Goal: Find specific page/section: Find specific page/section

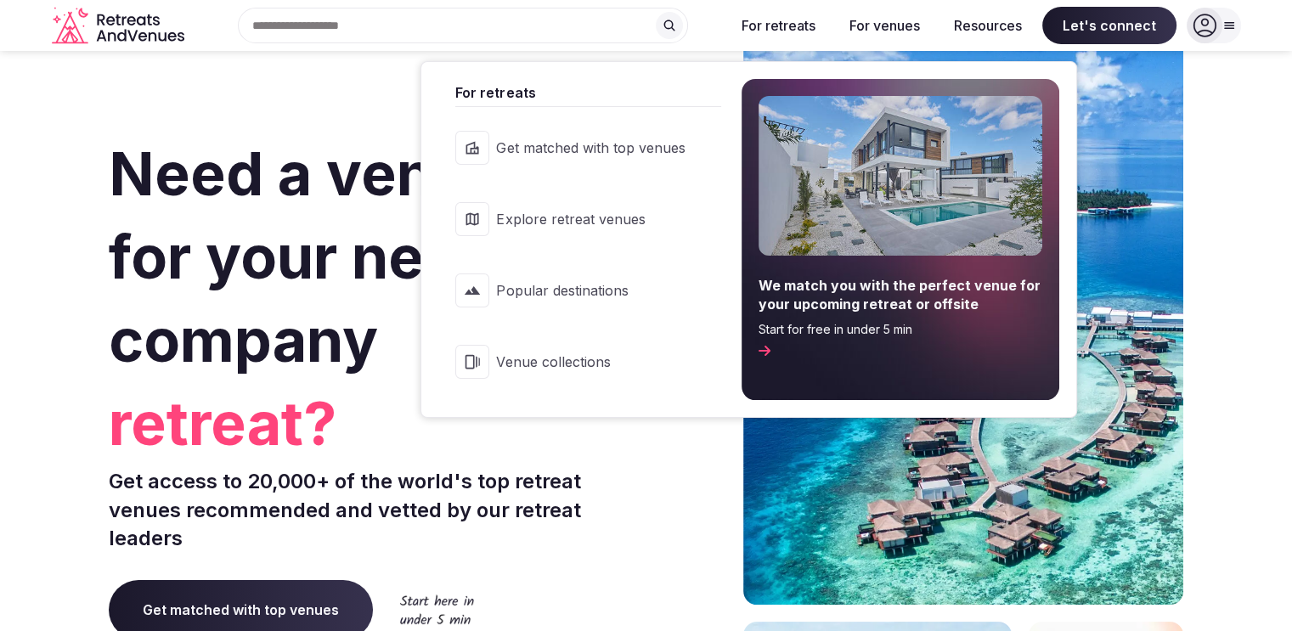
click at [584, 368] on span "Venue collections" at bounding box center [590, 361] width 189 height 19
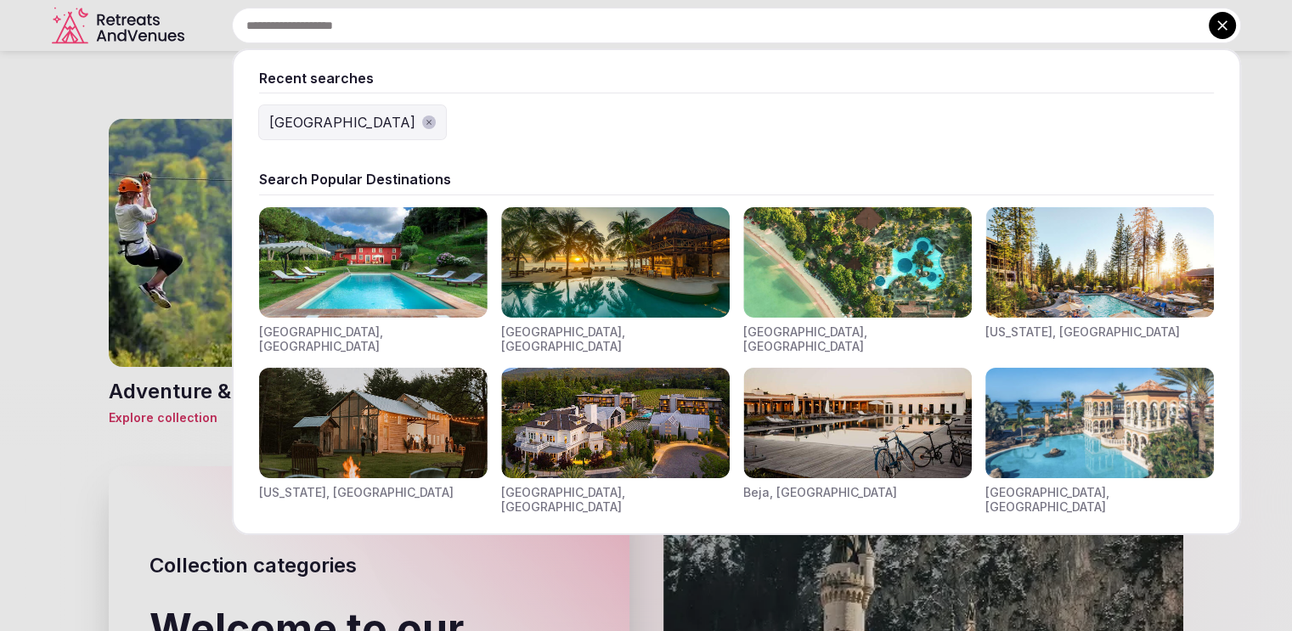
click at [370, 25] on input "text" at bounding box center [736, 26] width 1009 height 36
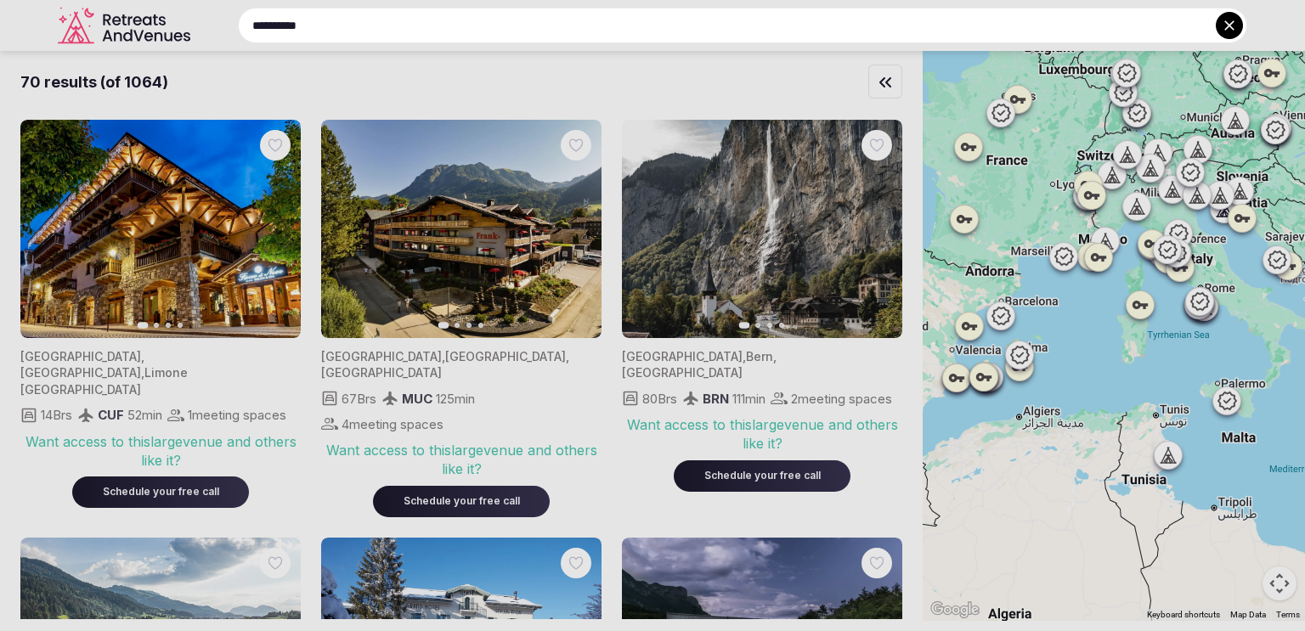
type input "**********"
drag, startPoint x: 973, startPoint y: 452, endPoint x: 1182, endPoint y: 390, distance: 217.9
click at [1182, 390] on div at bounding box center [652, 315] width 1305 height 631
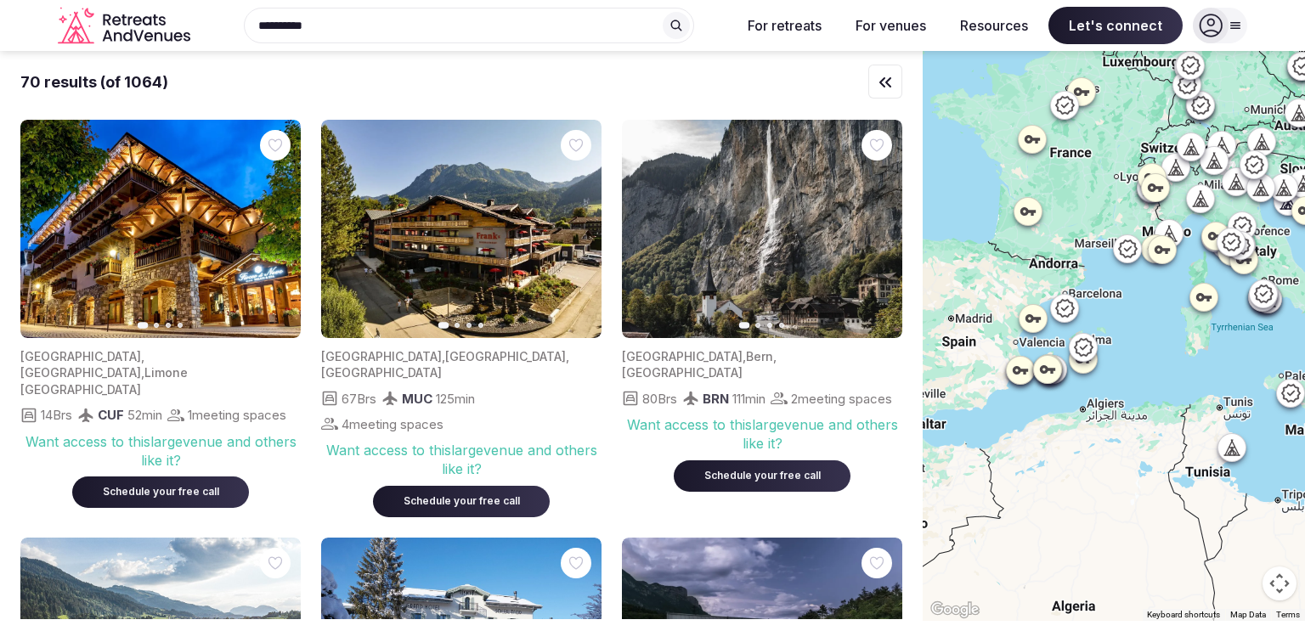
drag, startPoint x: 1046, startPoint y: 336, endPoint x: 1237, endPoint y: 347, distance: 191.4
click at [1237, 347] on div at bounding box center [1113, 336] width 382 height 570
